Goal: Task Accomplishment & Management: Use online tool/utility

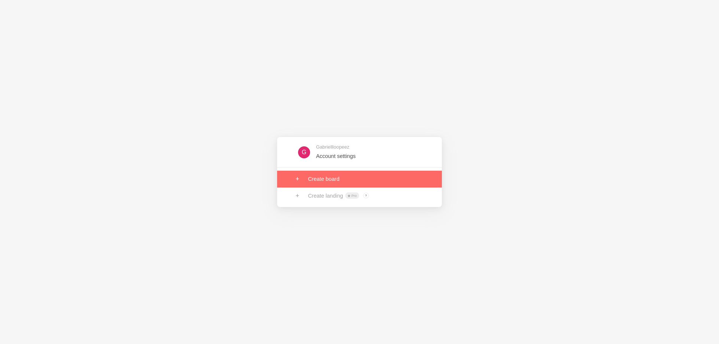
click at [338, 176] on link at bounding box center [359, 179] width 165 height 16
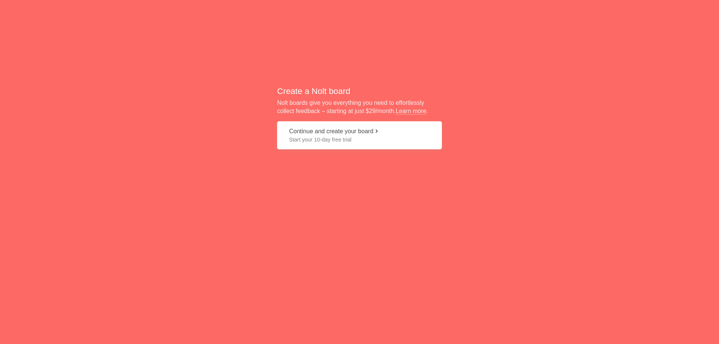
click at [337, 139] on span "Start your 10-day free trial" at bounding box center [359, 139] width 141 height 7
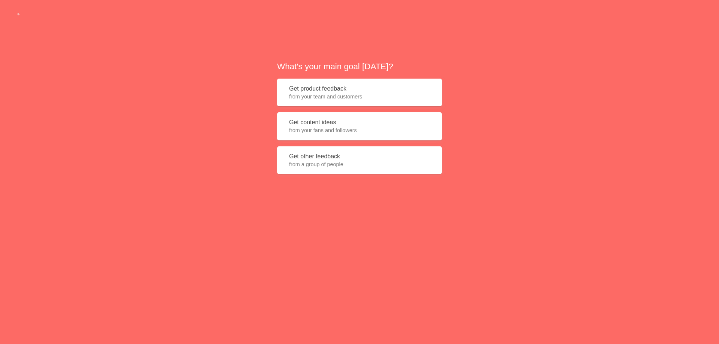
click at [324, 126] on button "Get content ideas from your fans and followers" at bounding box center [359, 126] width 165 height 28
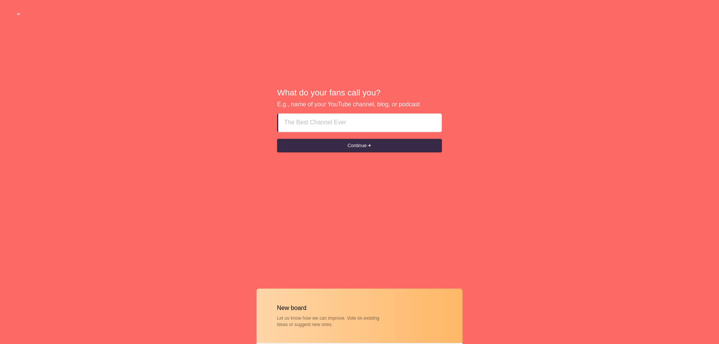
click at [321, 119] on input at bounding box center [359, 123] width 151 height 18
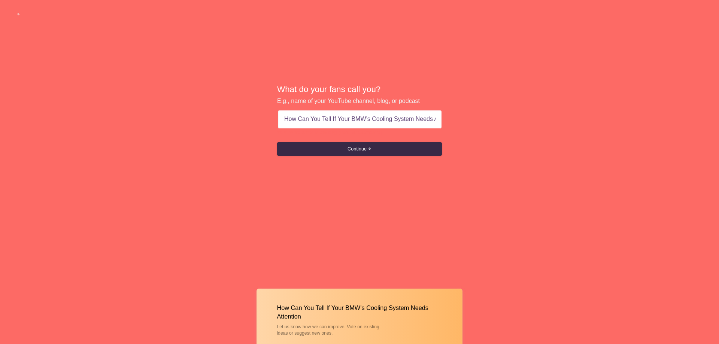
type input "If Your BMW’s Cooling System Needs Attention"
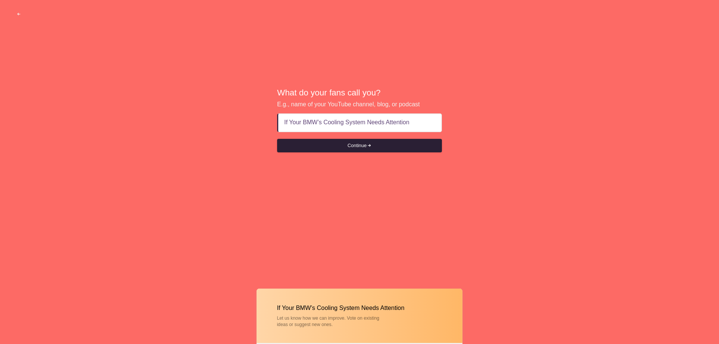
drag, startPoint x: 362, startPoint y: 143, endPoint x: 321, endPoint y: 177, distance: 53.4
click at [362, 143] on button "Continue" at bounding box center [359, 145] width 165 height 13
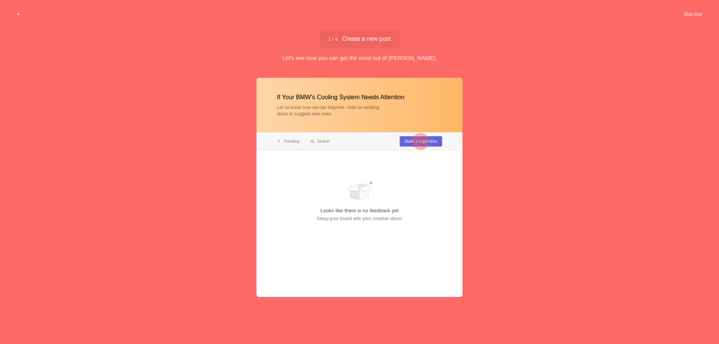
drag, startPoint x: 690, startPoint y: 13, endPoint x: 519, endPoint y: 95, distance: 190.1
click at [691, 13] on button "Skip tour" at bounding box center [692, 13] width 37 height 13
